Goal: Task Accomplishment & Management: Use online tool/utility

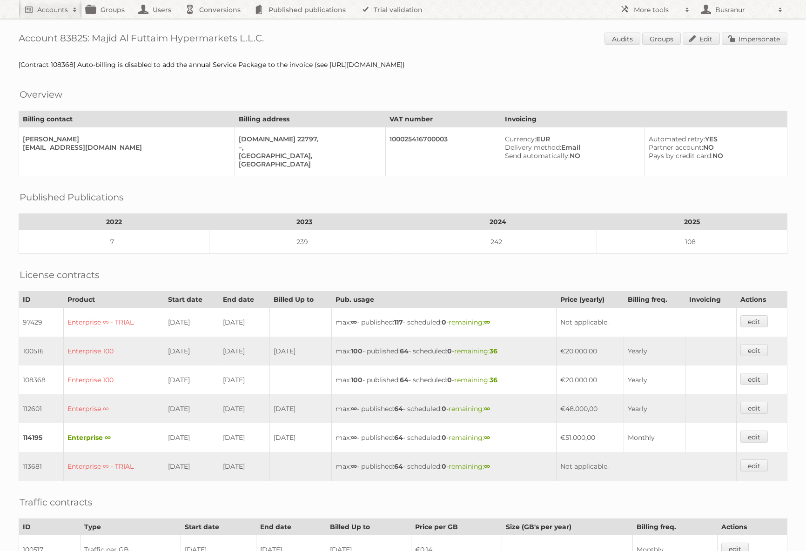
drag, startPoint x: 271, startPoint y: 35, endPoint x: 17, endPoint y: 42, distance: 254.7
click at [17, 42] on div "Account 83825: Majid Al Futtaim Hypermarkets L.L.C. Audits Groups Edit Imperson…" at bounding box center [403, 509] width 806 height 1018
copy h1 "Account 83825: Majid Al Futtaim Hypermarkets L.L.C."
click at [771, 42] on link "Impersonate" at bounding box center [755, 39] width 66 height 12
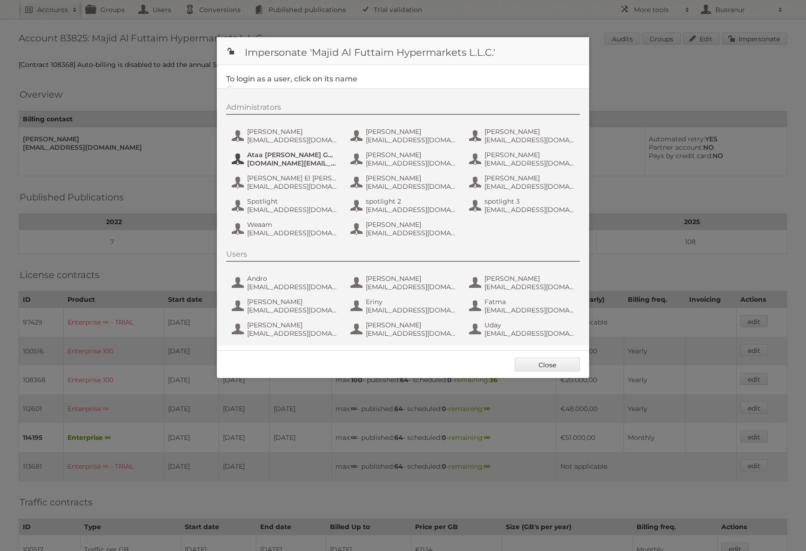
click at [335, 155] on span "Ataa Mansour Gmail" at bounding box center [292, 155] width 90 height 8
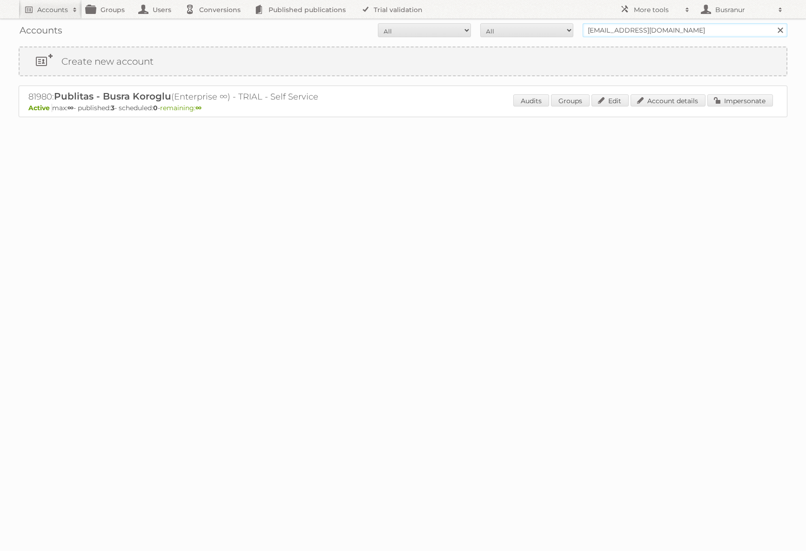
click at [645, 29] on input "busranur@publitas.com" at bounding box center [685, 30] width 205 height 14
paste input "detuinenaccounts@hollandandbarrett"
type input "detuinenaccounts@hollandandbarrett.com"
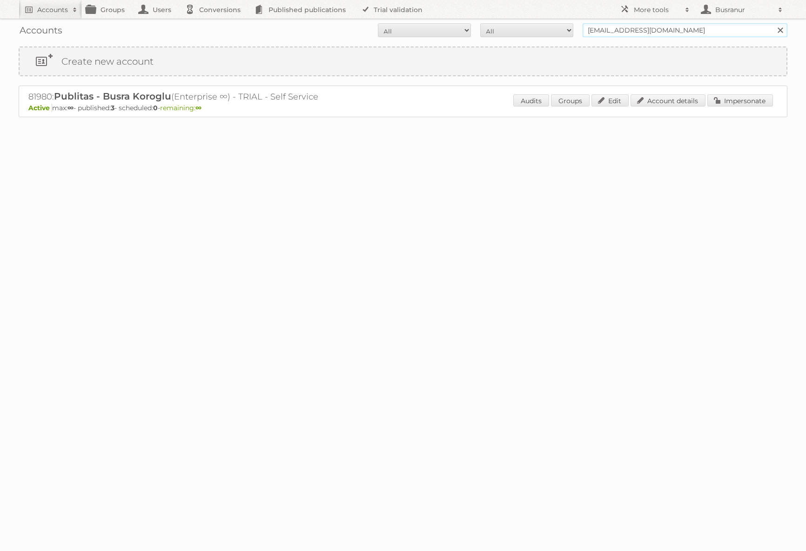
click at [773, 23] on input "Search" at bounding box center [780, 30] width 14 height 14
click at [643, 101] on link "Account details" at bounding box center [668, 100] width 75 height 12
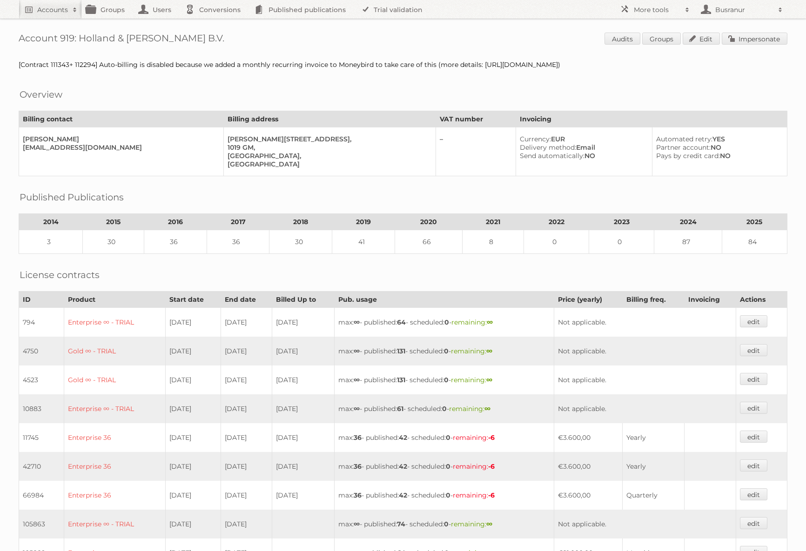
scroll to position [575, 0]
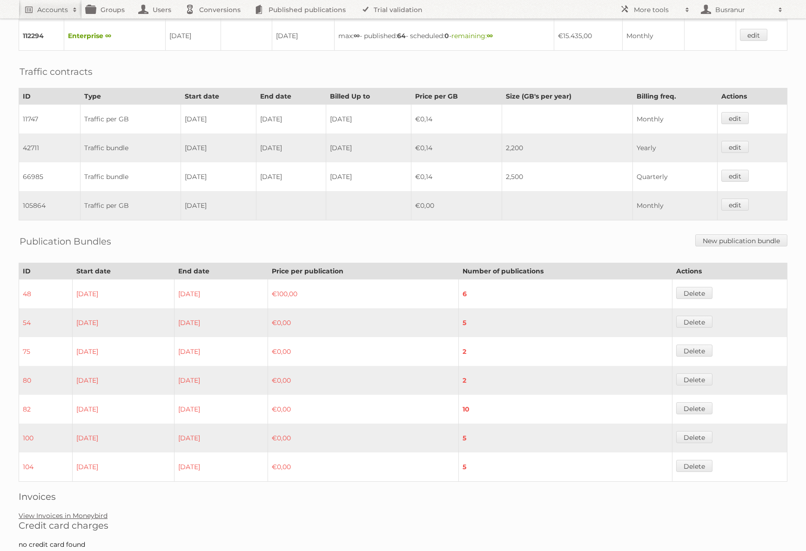
click at [41, 512] on link "View Invoices in Moneybird" at bounding box center [63, 516] width 89 height 8
click at [62, 512] on link "View Invoices in Moneybird" at bounding box center [63, 516] width 89 height 8
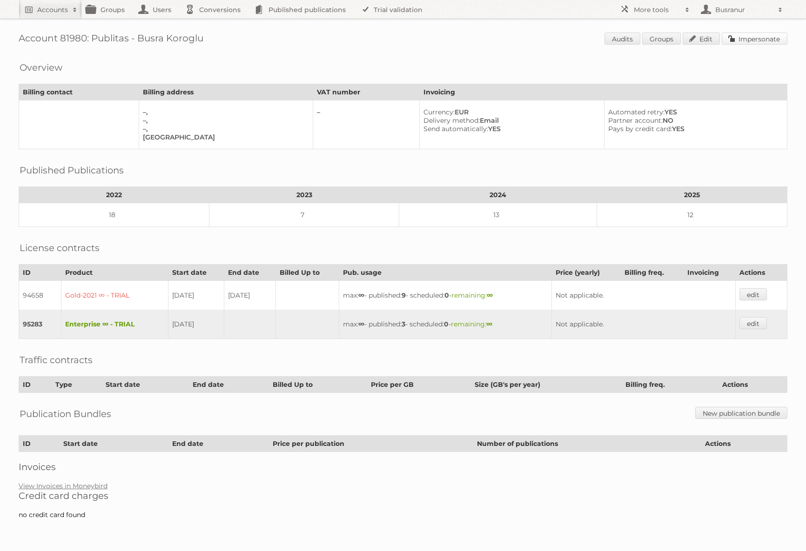
click at [775, 37] on link "Impersonate" at bounding box center [755, 39] width 66 height 12
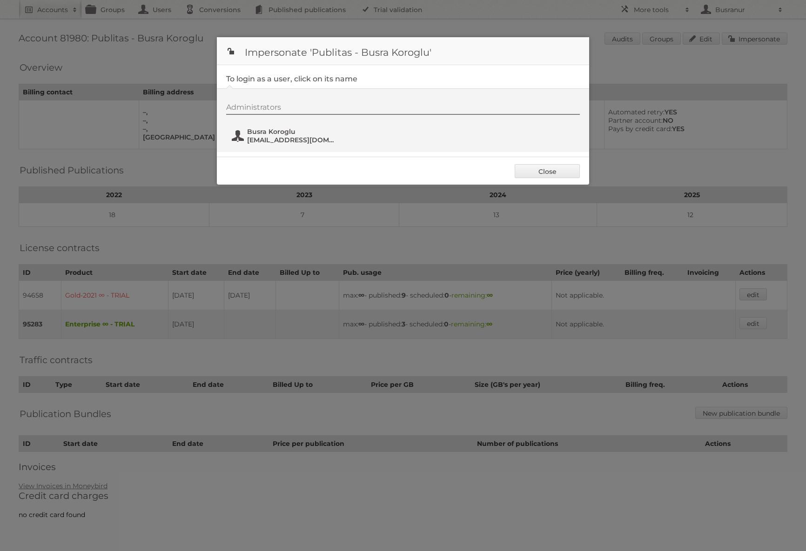
click at [274, 134] on span "Busra Koroglu" at bounding box center [292, 132] width 90 height 8
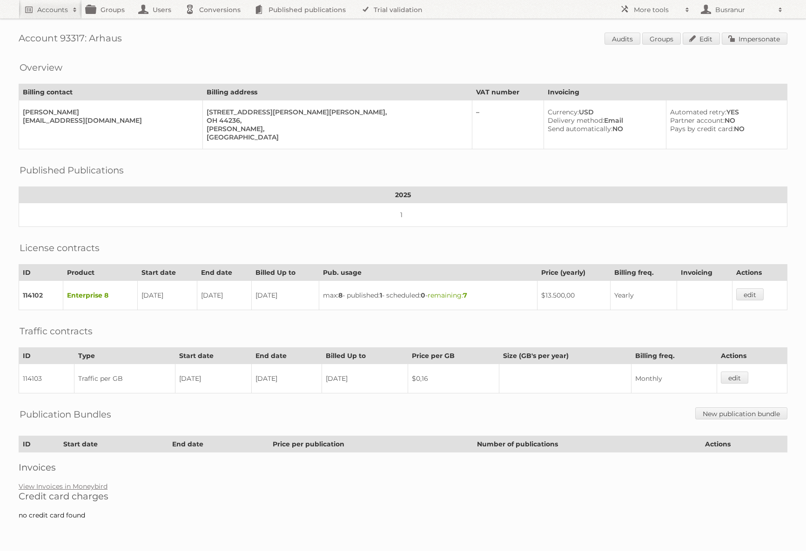
drag, startPoint x: 122, startPoint y: 40, endPoint x: 90, endPoint y: 37, distance: 31.8
click at [90, 37] on h1 "Account 93317: Arhaus Audits Groups Edit Impersonate" at bounding box center [403, 40] width 769 height 14
copy h1 "Arhaus"
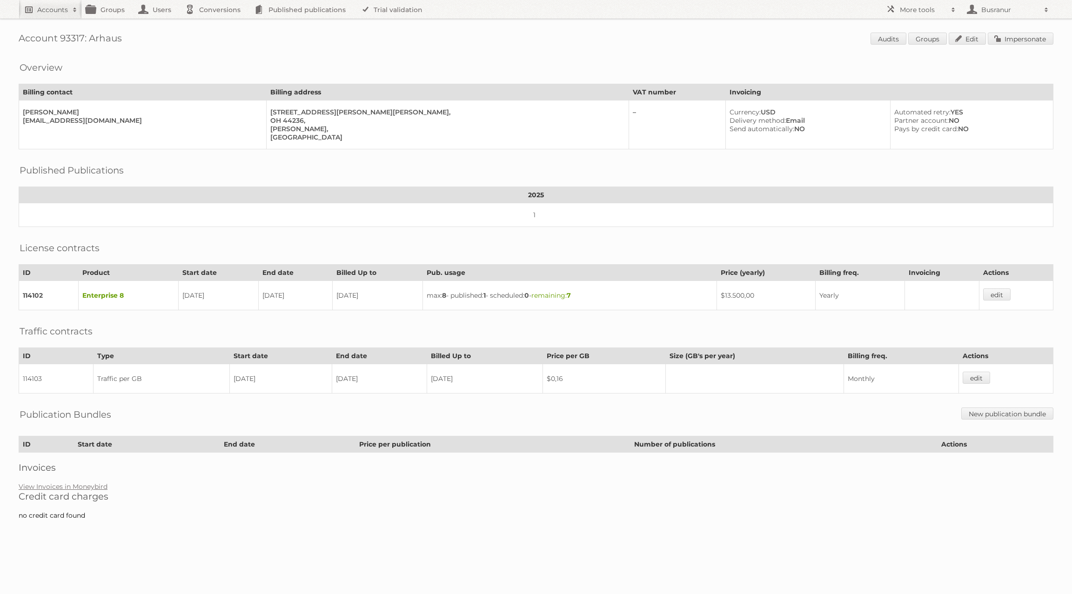
click at [39, 13] on h2 "Accounts" at bounding box center [52, 9] width 31 height 9
paste input"] "crediteur@vomar.nl"
type input"] "crediteur@vomar.nl"
click at [215, 24] on input "Search" at bounding box center [222, 31] width 14 height 14
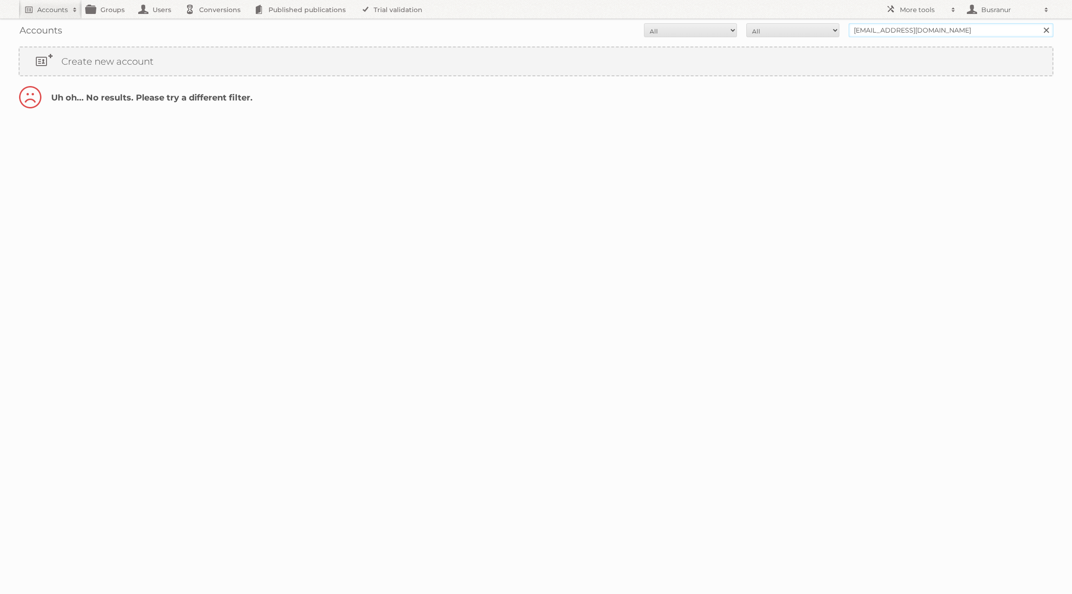
click at [884, 32] on input "crediteur@vomar.nl" at bounding box center [951, 30] width 205 height 14
type input "@[DOMAIN_NAME]"
click at [1039, 23] on input "Search" at bounding box center [1046, 30] width 14 height 14
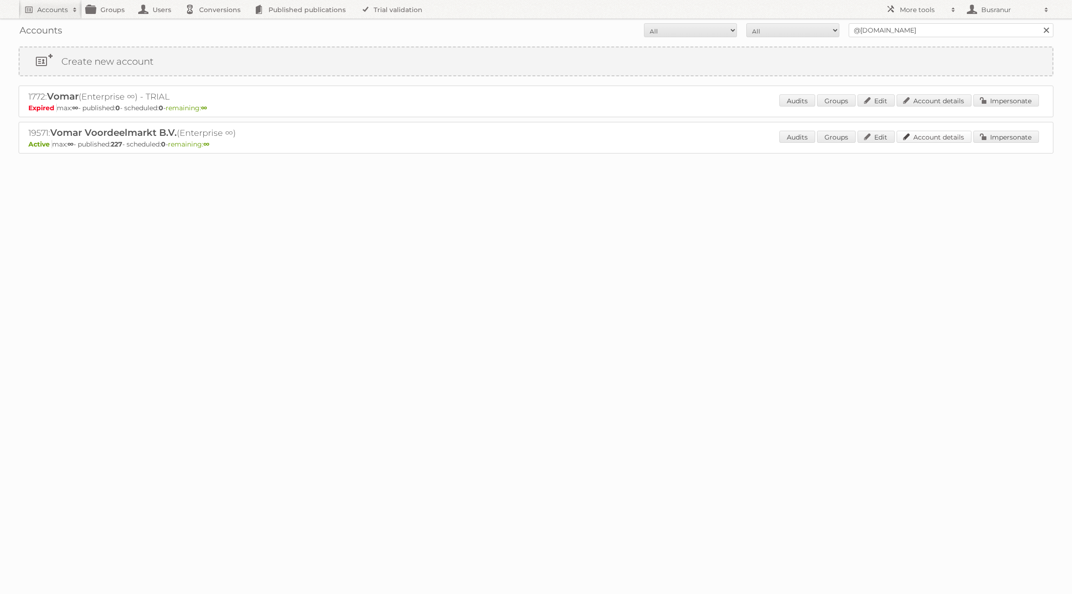
click at [917, 137] on link "Account details" at bounding box center [934, 137] width 75 height 12
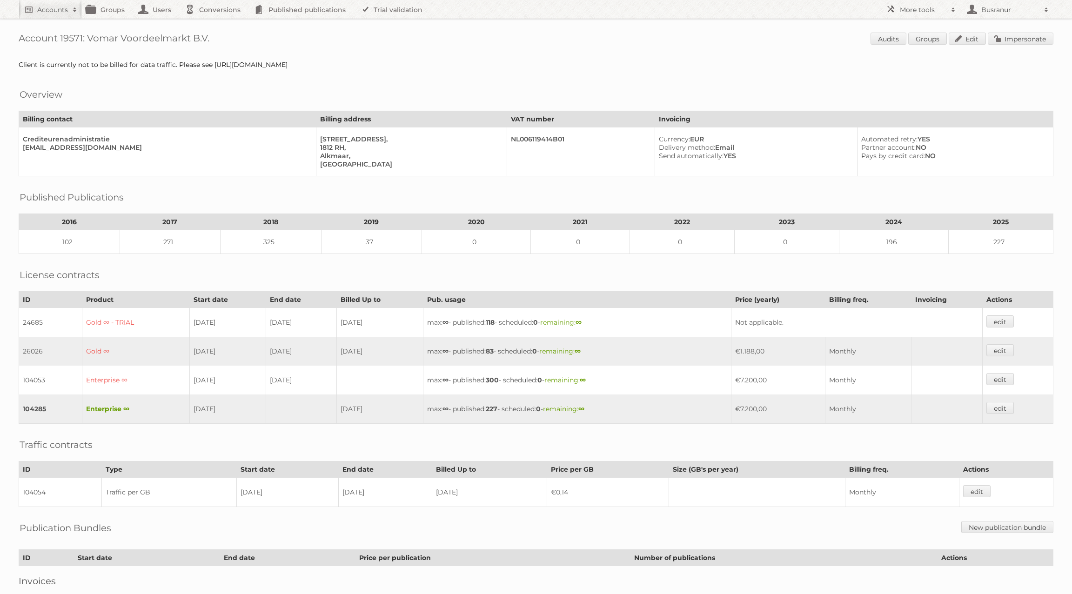
scroll to position [52, 0]
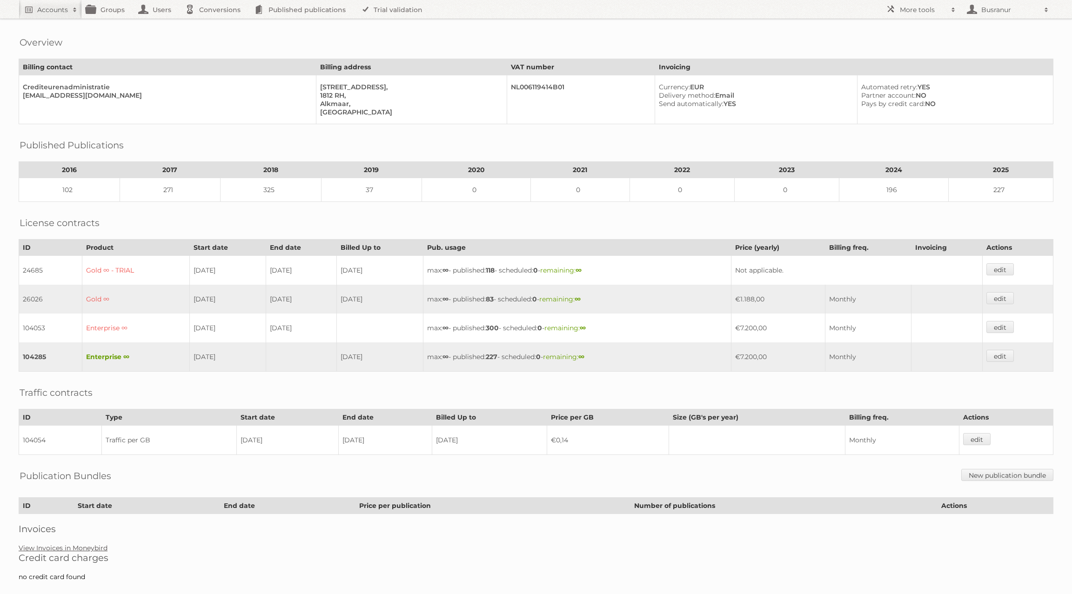
click at [65, 544] on link "View Invoices in Moneybird" at bounding box center [63, 548] width 89 height 8
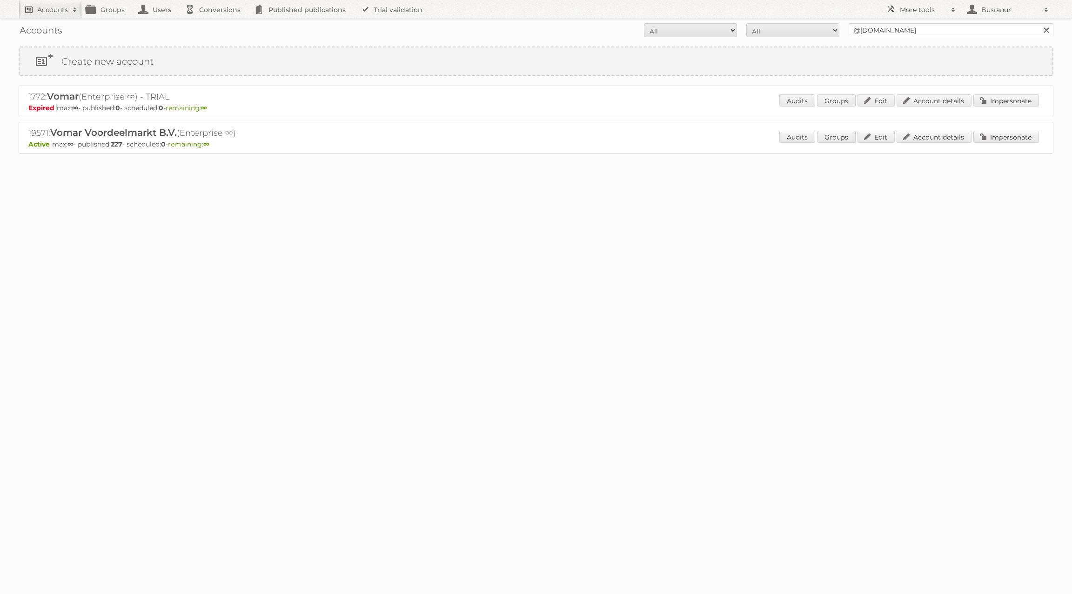
click at [39, 11] on h2 "Accounts" at bounding box center [52, 9] width 31 height 9
paste input"] "[PERSON_NAME][EMAIL_ADDRESS][DOMAIN_NAME]"
type input"] "r.huisman@totaalbed.nl"
click at [215, 24] on input "Search" at bounding box center [222, 31] width 14 height 14
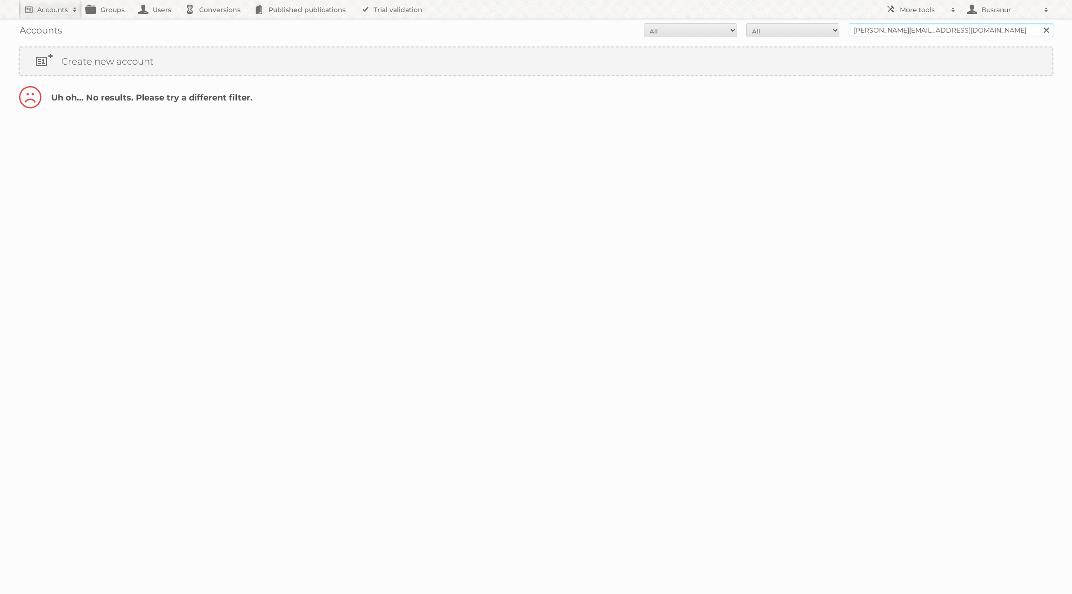
drag, startPoint x: 887, startPoint y: 29, endPoint x: 809, endPoint y: 29, distance: 77.7
click at [809, 29] on form "All Active Expired Pending All Paid Trials Self service r.huisman@totaalbed.nl …" at bounding box center [536, 30] width 1035 height 14
type input "@[DOMAIN_NAME]"
click at [1039, 23] on input "Search" at bounding box center [1046, 30] width 14 height 14
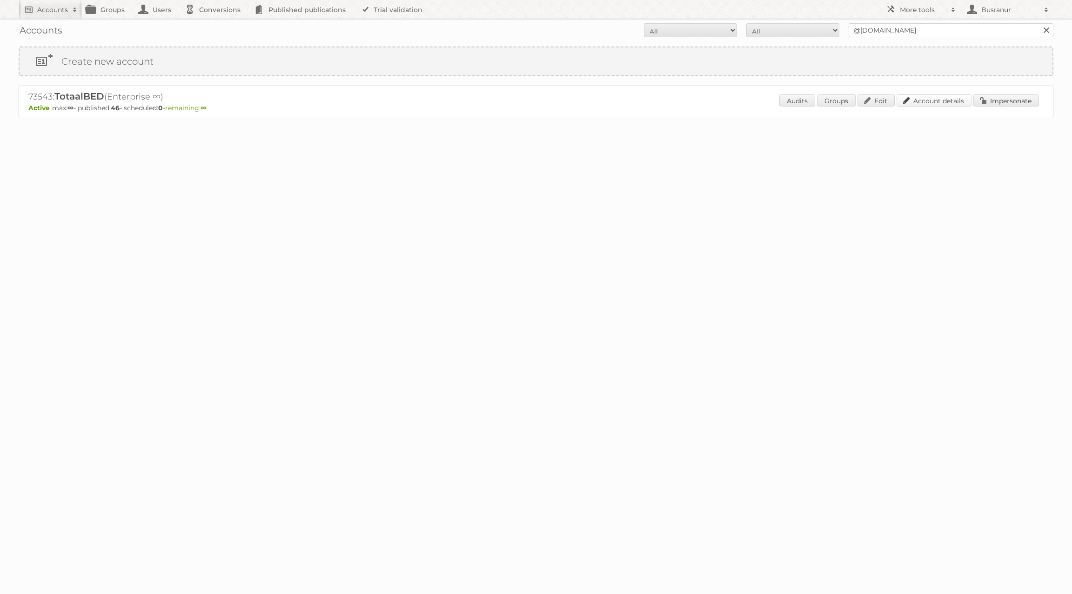
click at [930, 101] on link "Account details" at bounding box center [934, 100] width 75 height 12
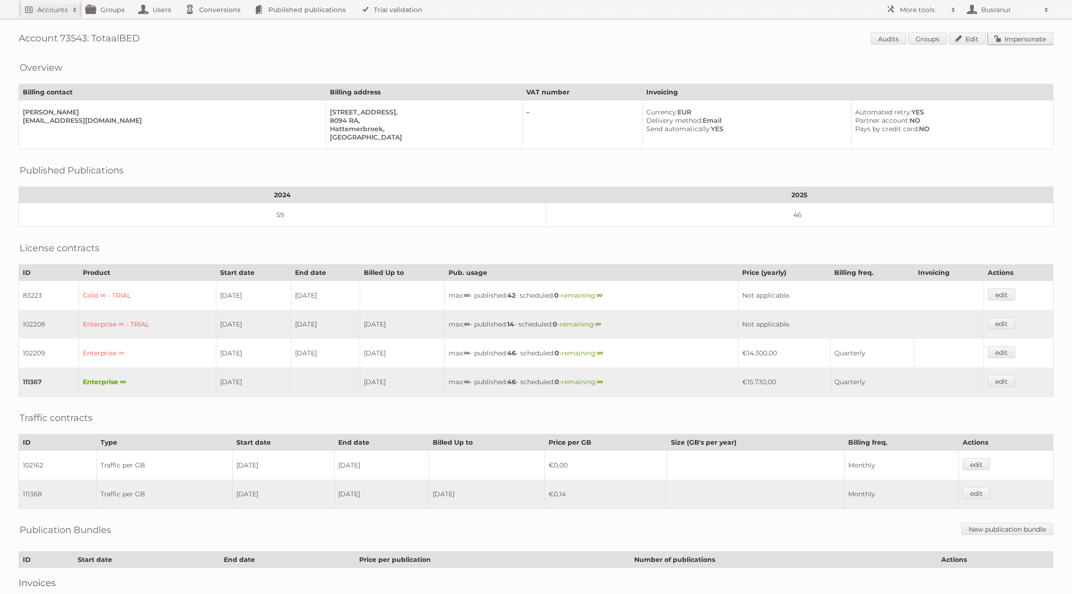
drag, startPoint x: 1020, startPoint y: 37, endPoint x: 1015, endPoint y: 40, distance: 6.0
click at [1020, 37] on link "Impersonate" at bounding box center [1021, 39] width 66 height 12
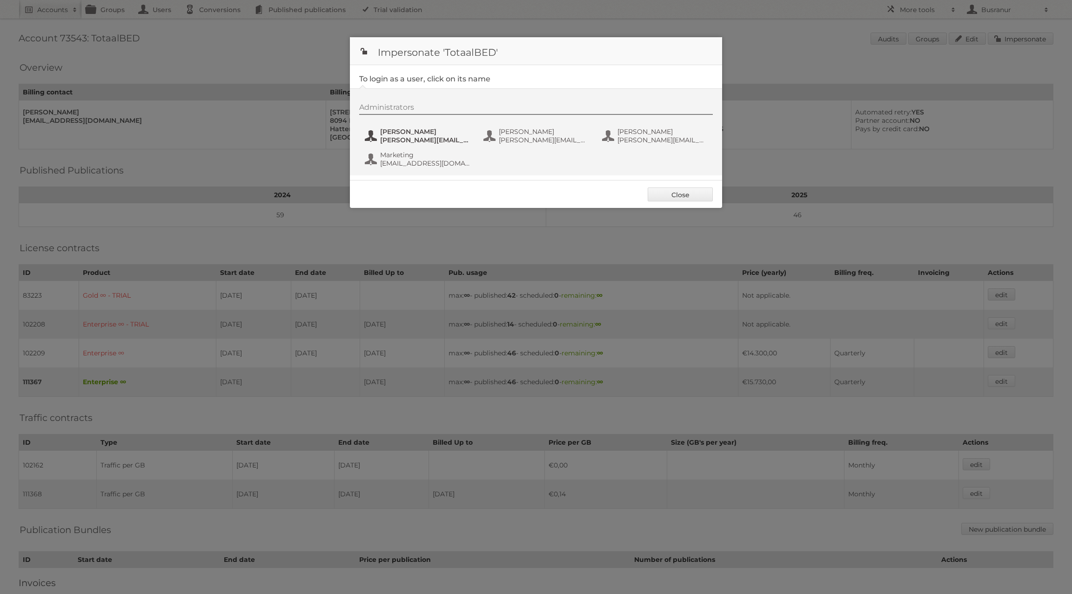
click at [414, 133] on span "Denise Damman" at bounding box center [425, 132] width 90 height 8
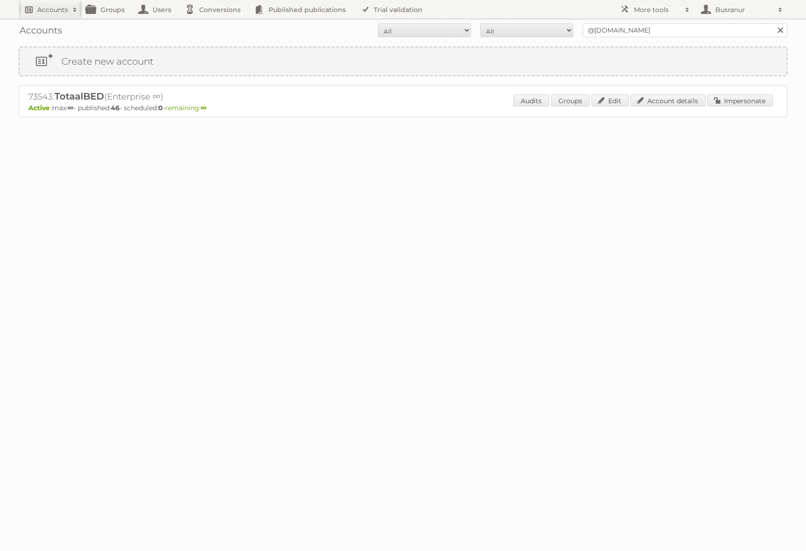
click at [38, 10] on h2 "Accounts" at bounding box center [52, 9] width 31 height 9
type input"] "busranur@publitas.com"
click at [215, 24] on input "Search" at bounding box center [222, 31] width 14 height 14
click at [728, 100] on link "Impersonate" at bounding box center [740, 100] width 66 height 12
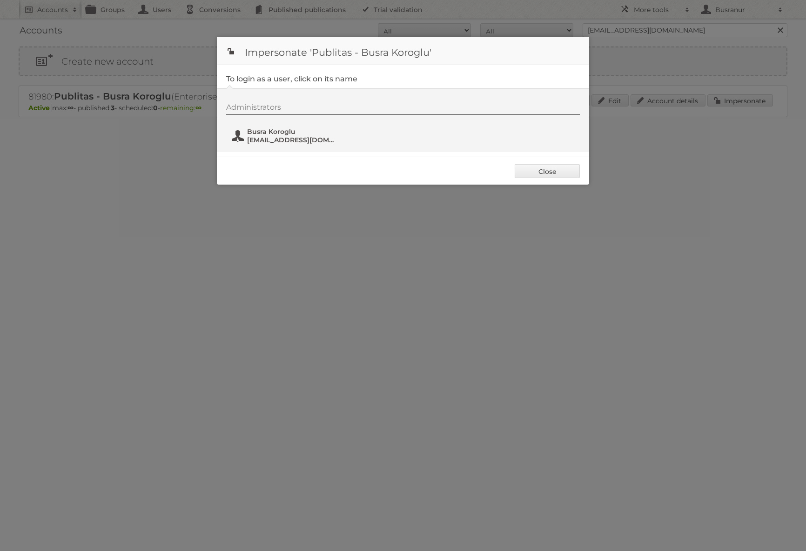
click at [284, 137] on span "busranur@publitas.com" at bounding box center [292, 140] width 90 height 8
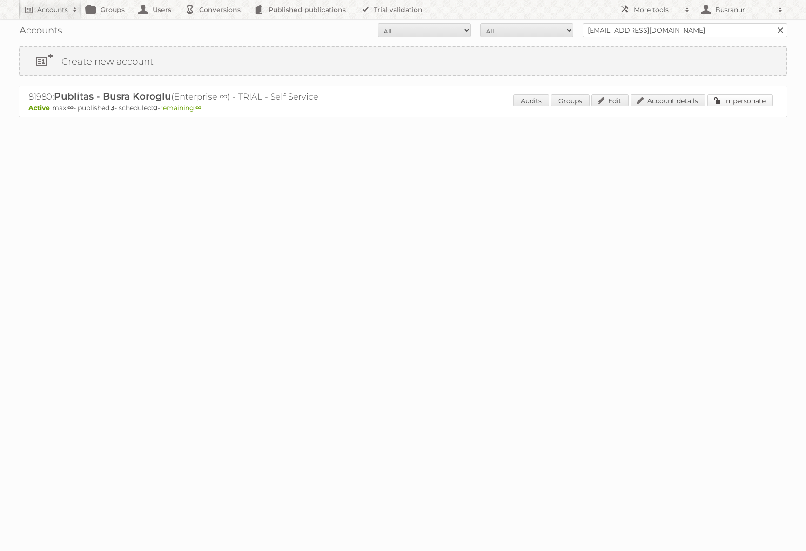
click at [733, 102] on link "Impersonate" at bounding box center [740, 100] width 66 height 12
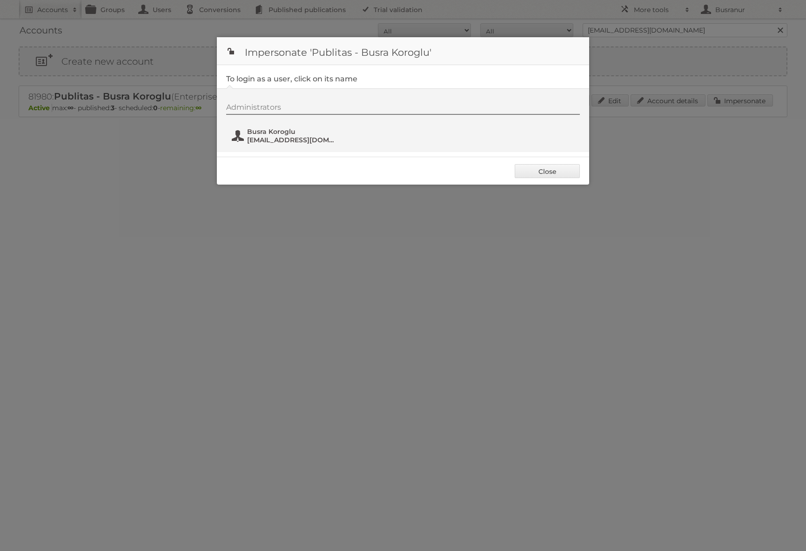
click at [252, 139] on span "busranur@publitas.com" at bounding box center [292, 140] width 90 height 8
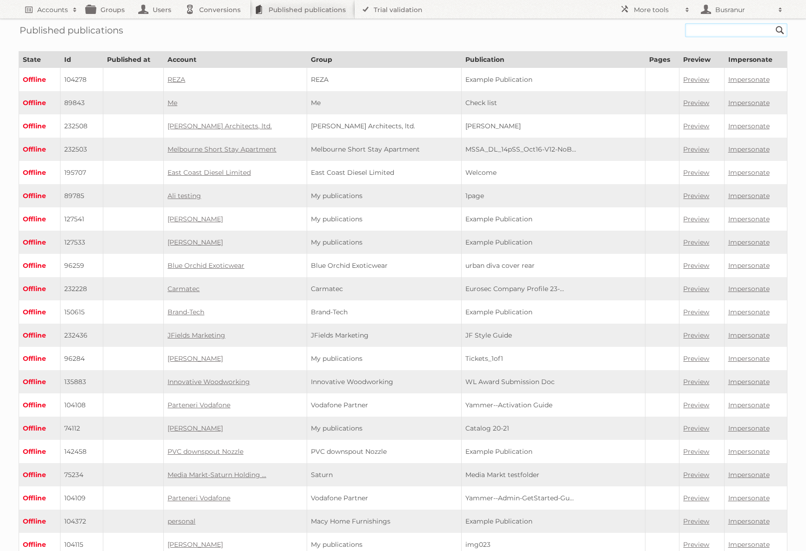
click at [717, 34] on input "text" at bounding box center [736, 30] width 102 height 14
paste input "totaalbed-online-folder-week-35-vpgzd3kk9q86/"
type input "totaalbed-online-folder-week-35"
click at [773, 23] on input "Search" at bounding box center [780, 30] width 14 height 14
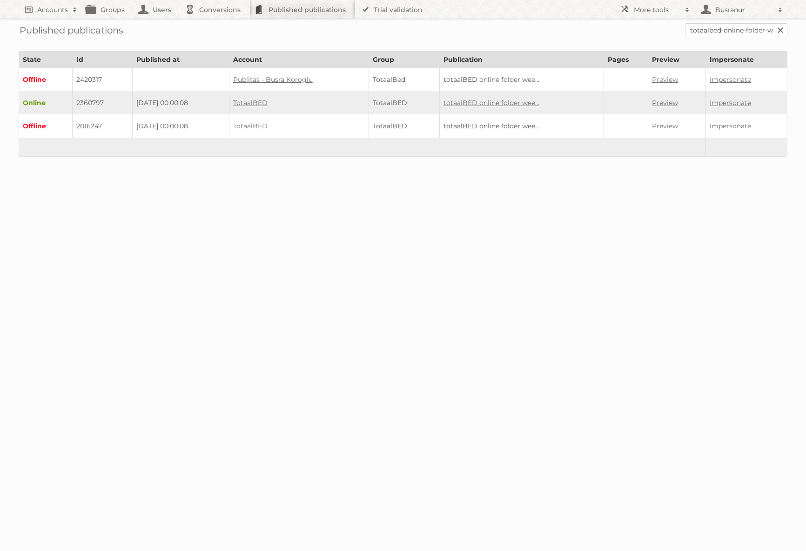
click at [88, 101] on td "2360797" at bounding box center [102, 102] width 60 height 23
copy td "2360797"
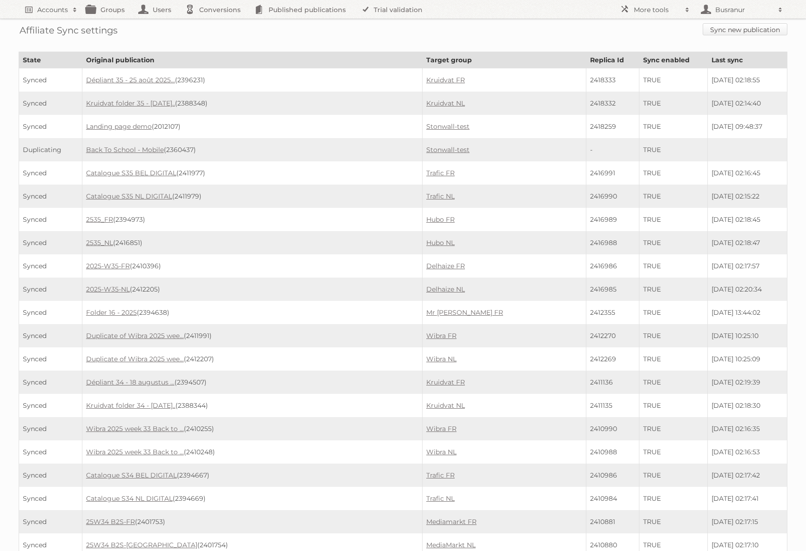
click at [714, 31] on link "Sync new publication" at bounding box center [745, 29] width 85 height 12
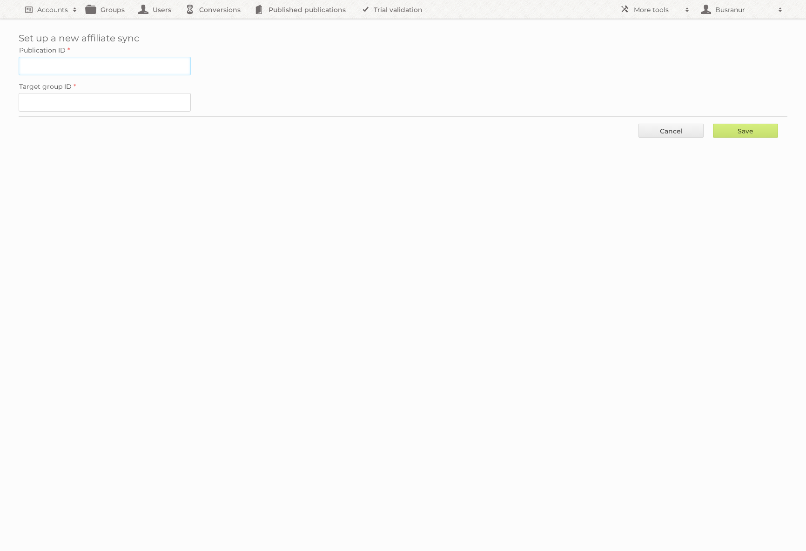
click at [73, 66] on input "Publication ID" at bounding box center [105, 66] width 172 height 19
paste input "2360797"
type input "2360797"
click at [105, 99] on input "Target group ID" at bounding box center [105, 102] width 172 height 19
paste input "101440"
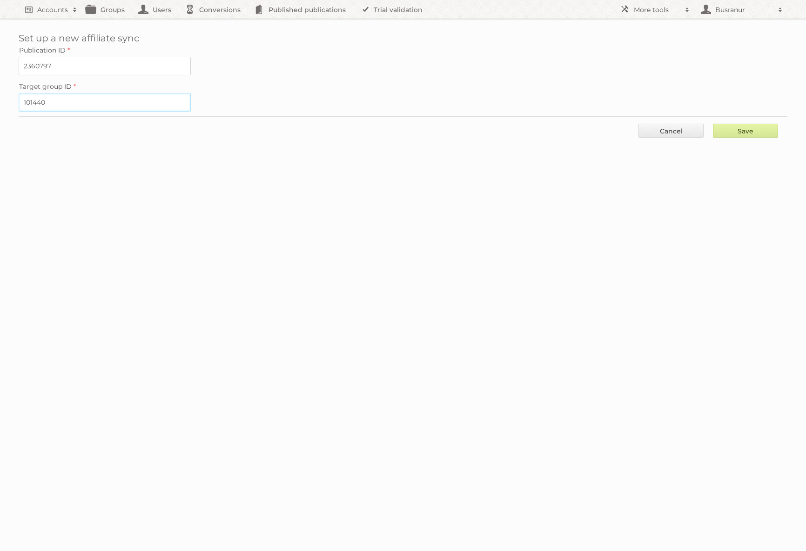
type input "101440"
click at [758, 129] on input "Save" at bounding box center [745, 131] width 65 height 14
type input "..."
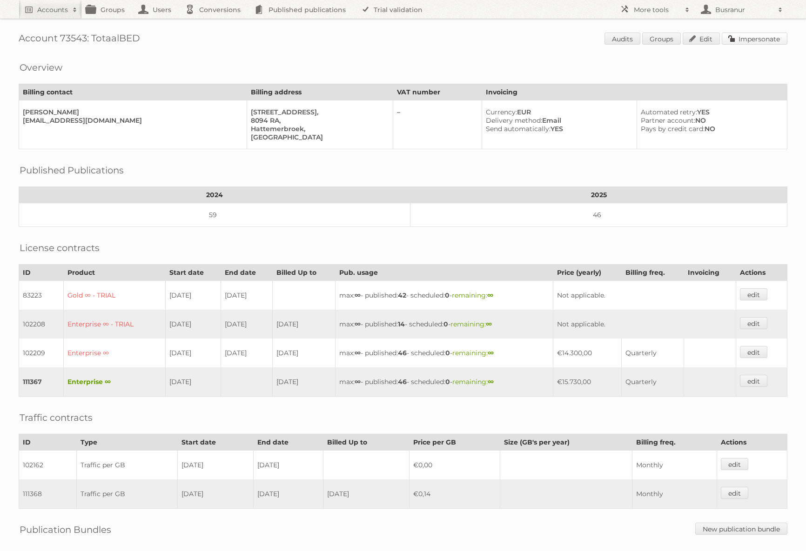
click at [752, 36] on link "Impersonate" at bounding box center [755, 39] width 66 height 12
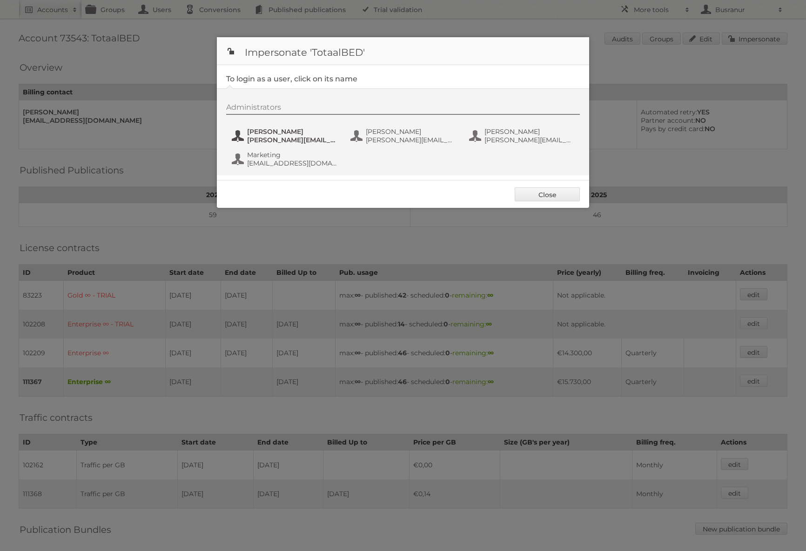
click at [287, 136] on span "D.Damman@totaalbed.nl" at bounding box center [292, 140] width 90 height 8
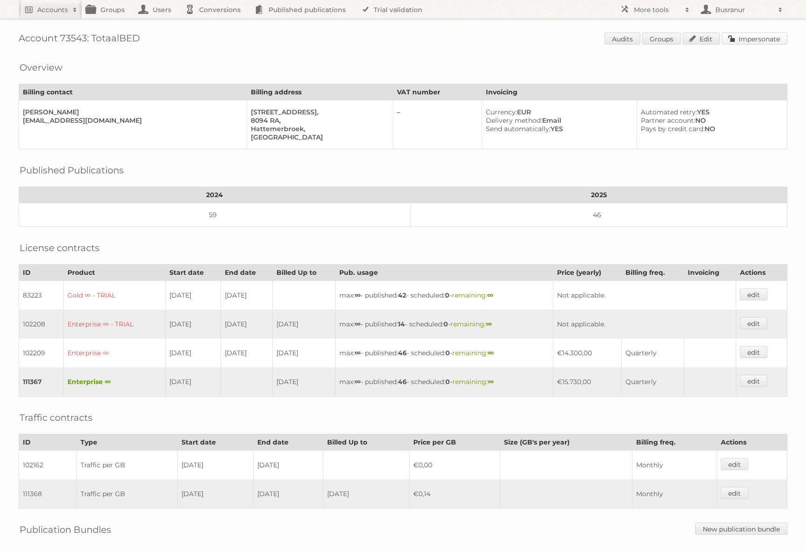
click at [772, 40] on link "Impersonate" at bounding box center [755, 39] width 66 height 12
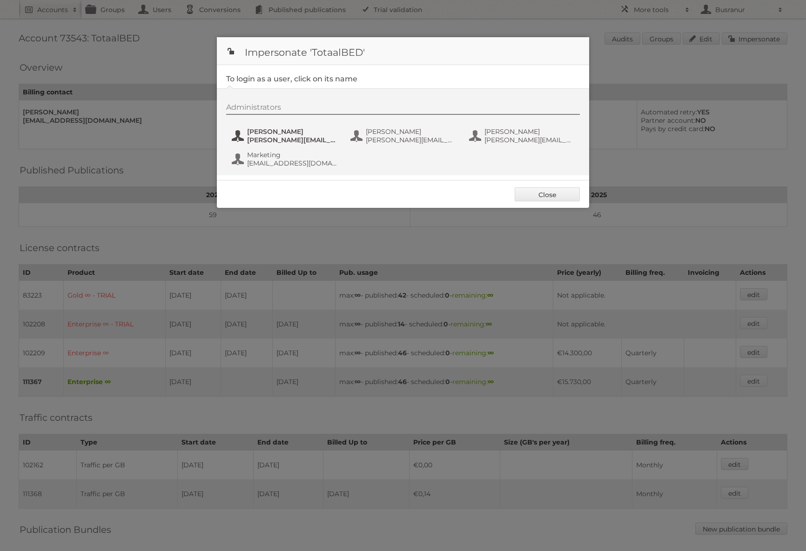
click at [285, 132] on span "Denise Damman" at bounding box center [292, 132] width 90 height 8
